Goal: Navigation & Orientation: Find specific page/section

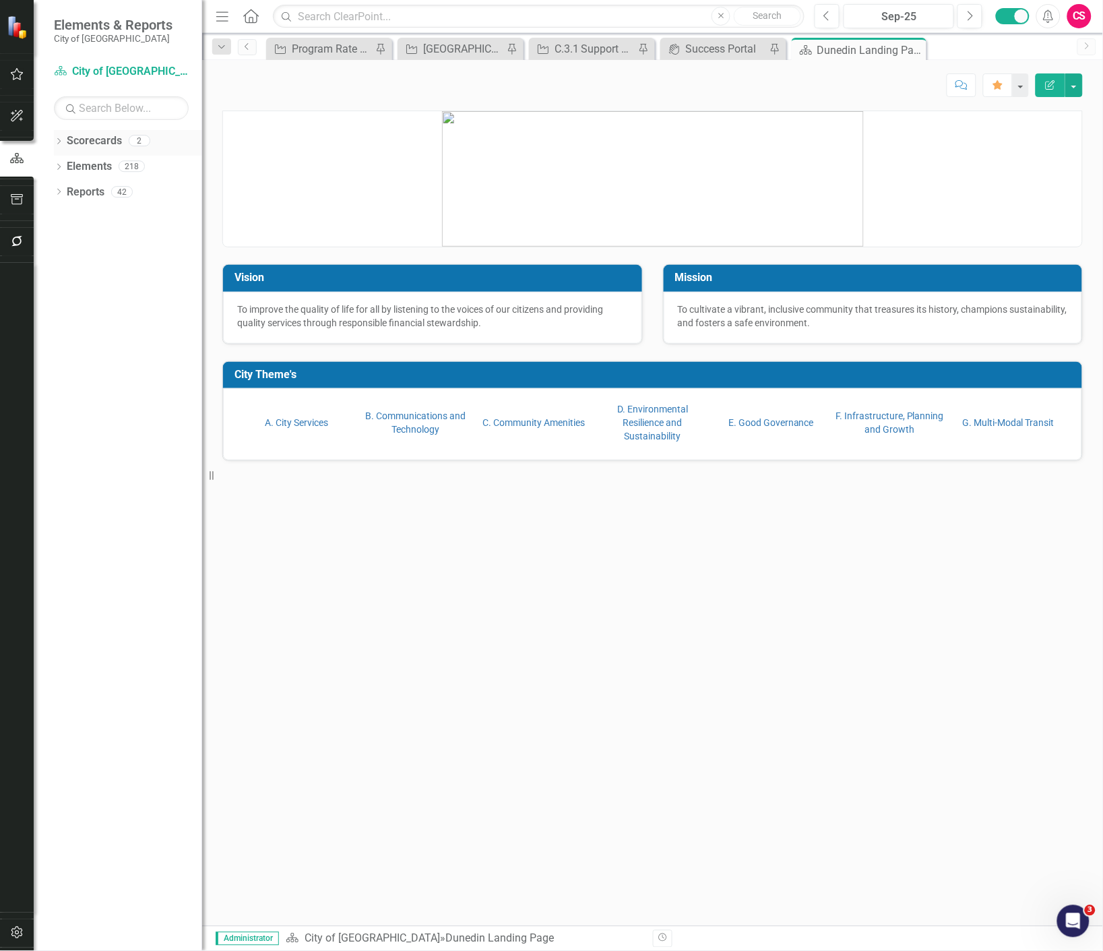
click at [59, 145] on icon "Dropdown" at bounding box center [58, 142] width 9 height 7
click at [61, 168] on icon "Dropdown" at bounding box center [66, 166] width 10 height 8
click at [83, 186] on div "CIPs & BPIs" at bounding box center [138, 194] width 128 height 26
click at [105, 190] on link "CIPs & BPIs" at bounding box center [145, 192] width 115 height 15
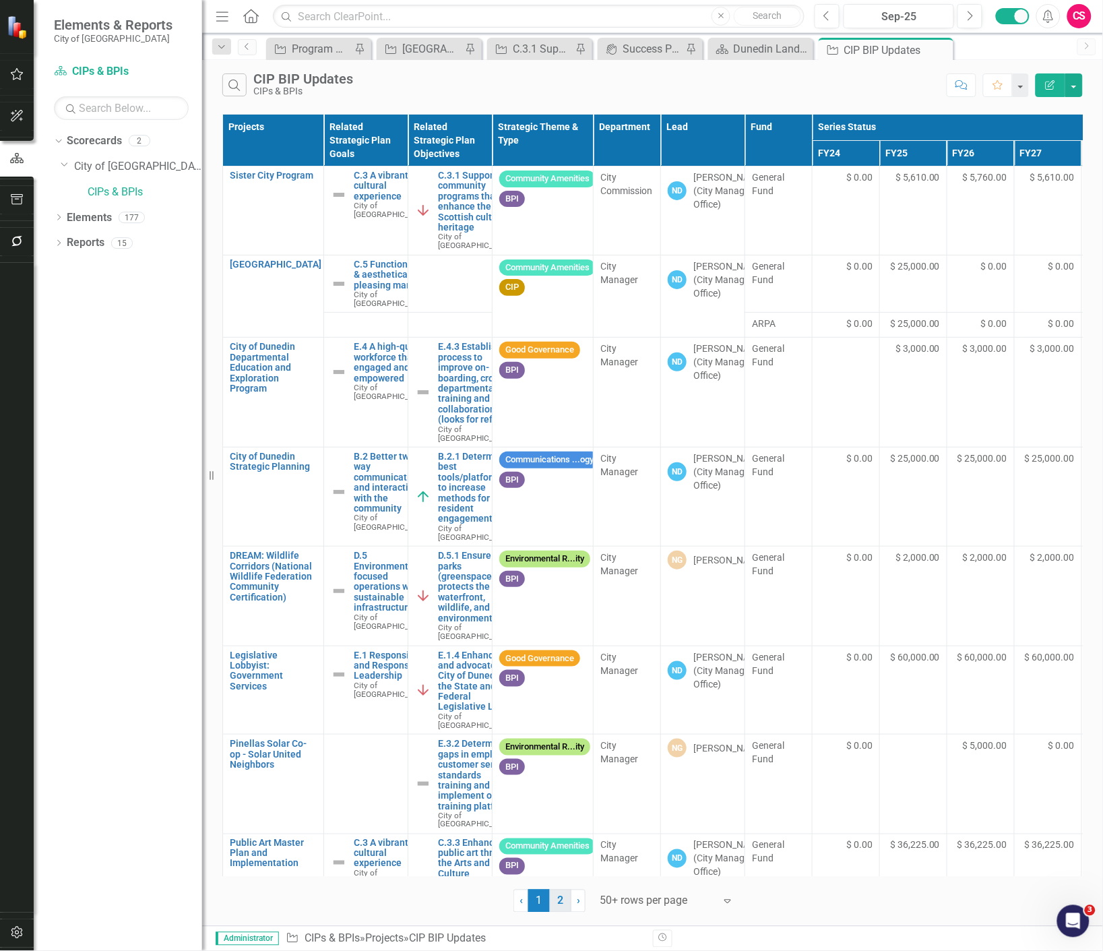
click at [560, 903] on link "2" at bounding box center [561, 900] width 22 height 23
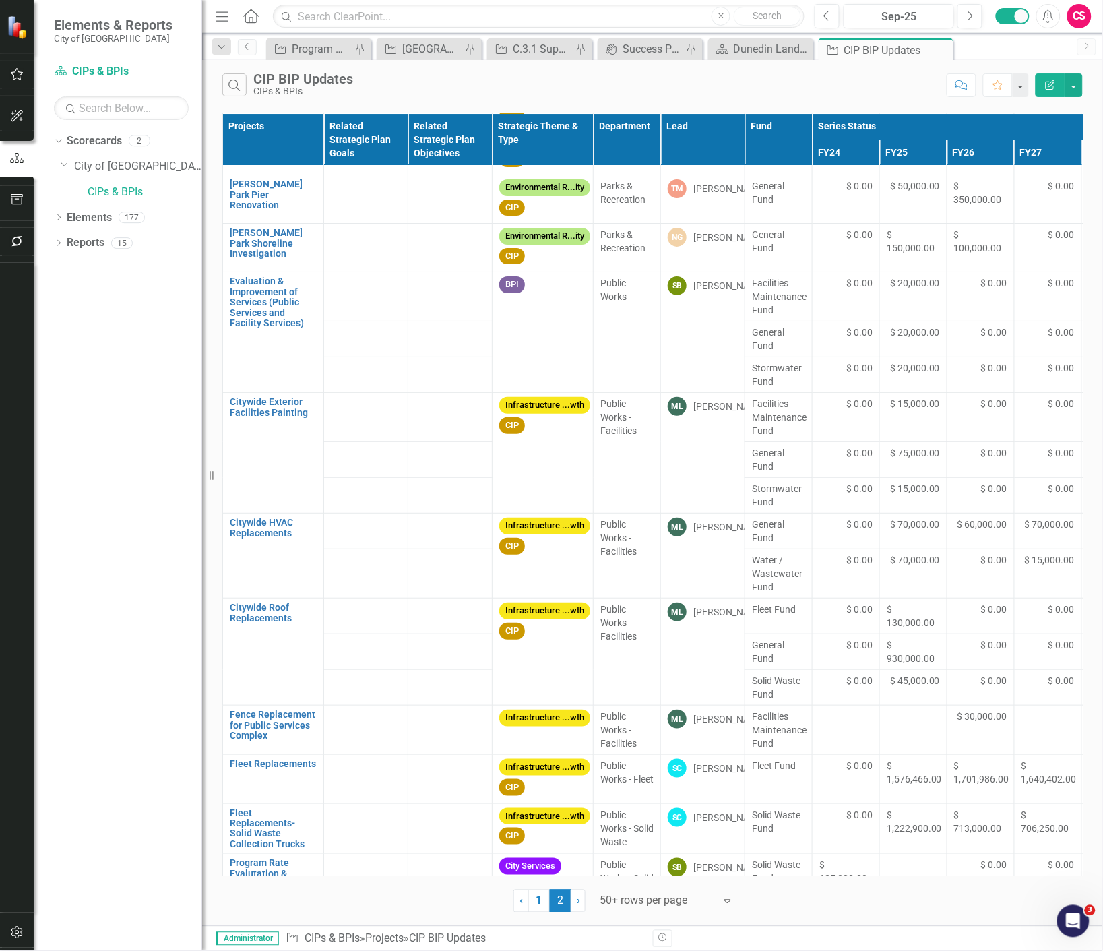
scroll to position [4190, 0]
click at [55, 247] on icon "Dropdown" at bounding box center [58, 244] width 9 height 7
